Goal: Task Accomplishment & Management: Manage account settings

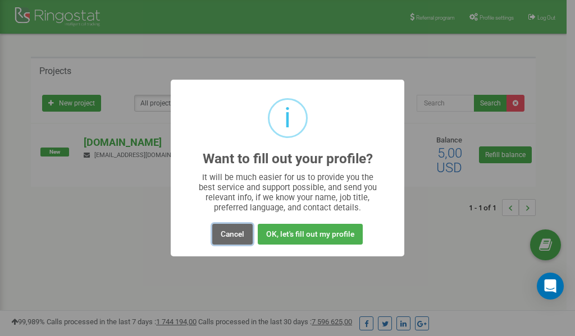
click at [227, 235] on button "Cancel" at bounding box center [232, 234] width 40 height 21
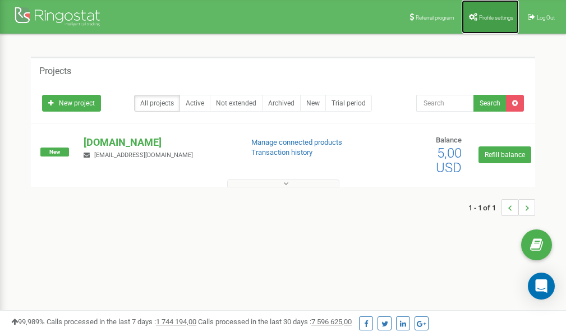
click at [480, 16] on span "Profile settings" at bounding box center [496, 18] width 34 height 6
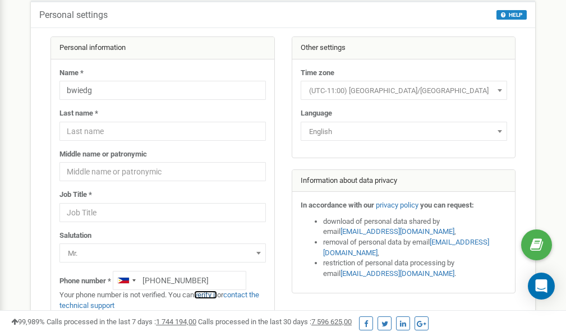
click at [212, 295] on link "verify it" at bounding box center [205, 295] width 23 height 8
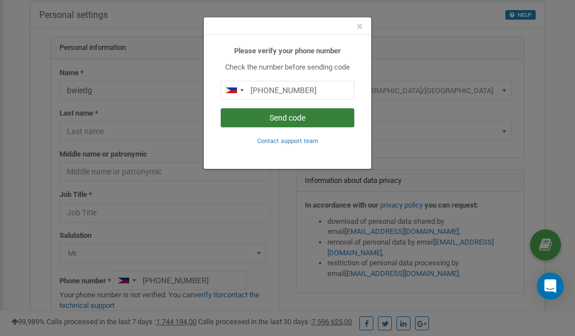
click at [289, 118] on button "Send code" at bounding box center [288, 117] width 134 height 19
